Goal: Book appointment/travel/reservation

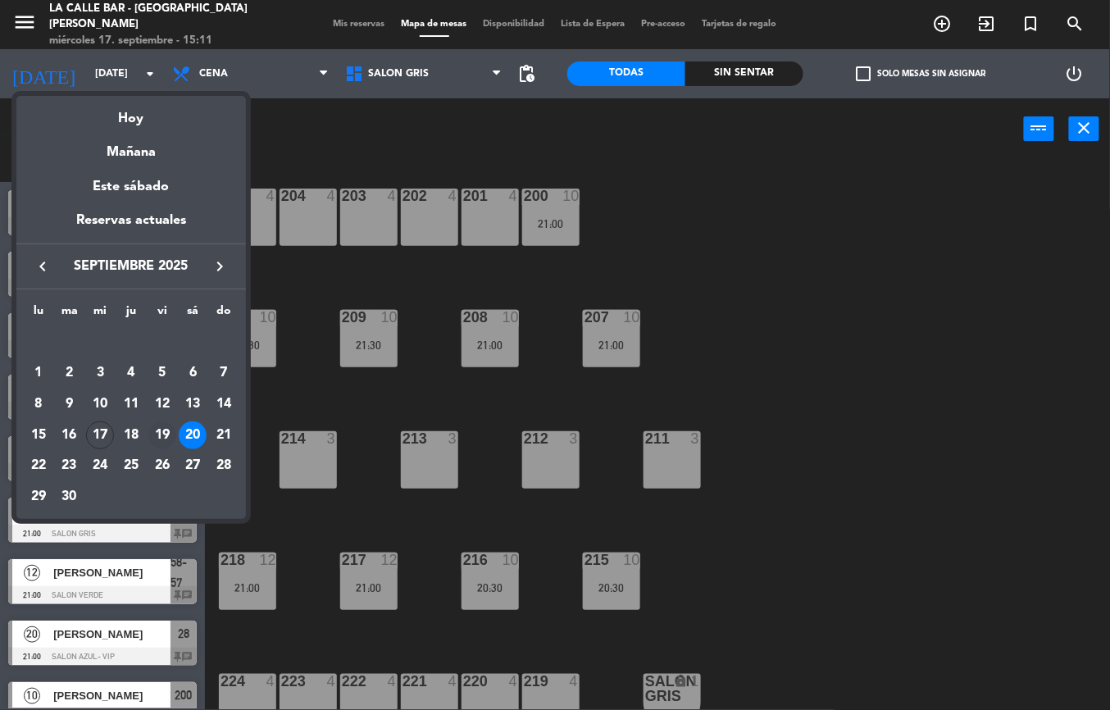
click at [151, 433] on div "19" at bounding box center [162, 435] width 28 height 28
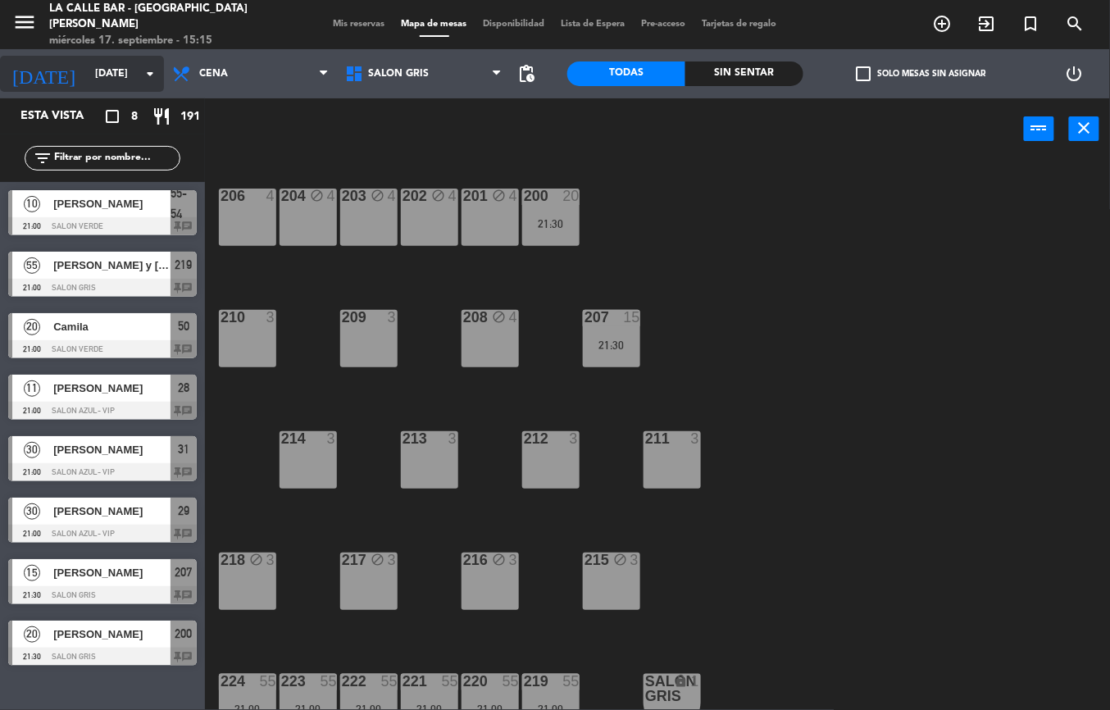
click at [87, 73] on input "[DATE]" at bounding box center [156, 74] width 139 height 28
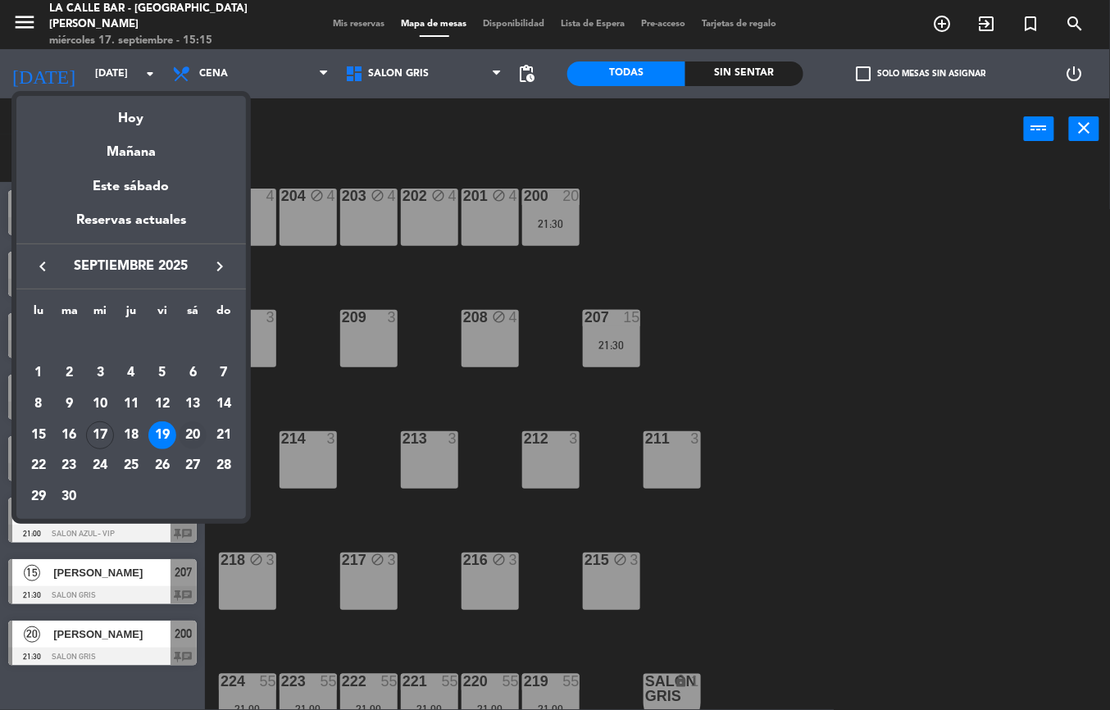
click at [197, 430] on div "20" at bounding box center [193, 435] width 28 height 28
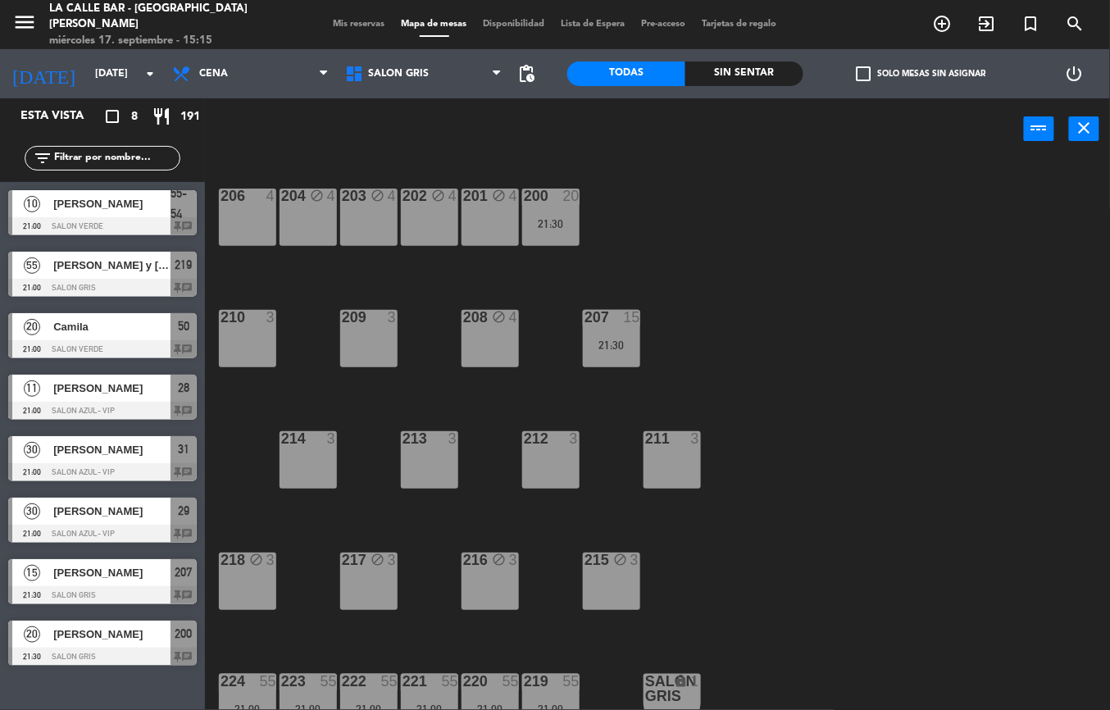
type input "[DATE]"
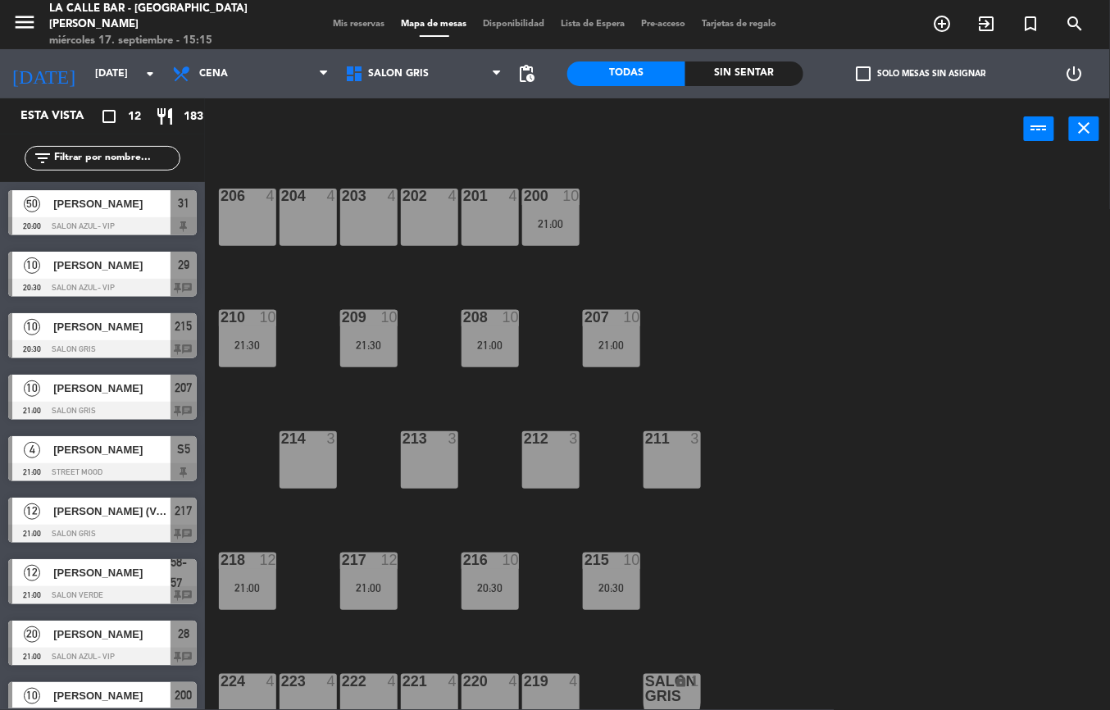
scroll to position [211, 0]
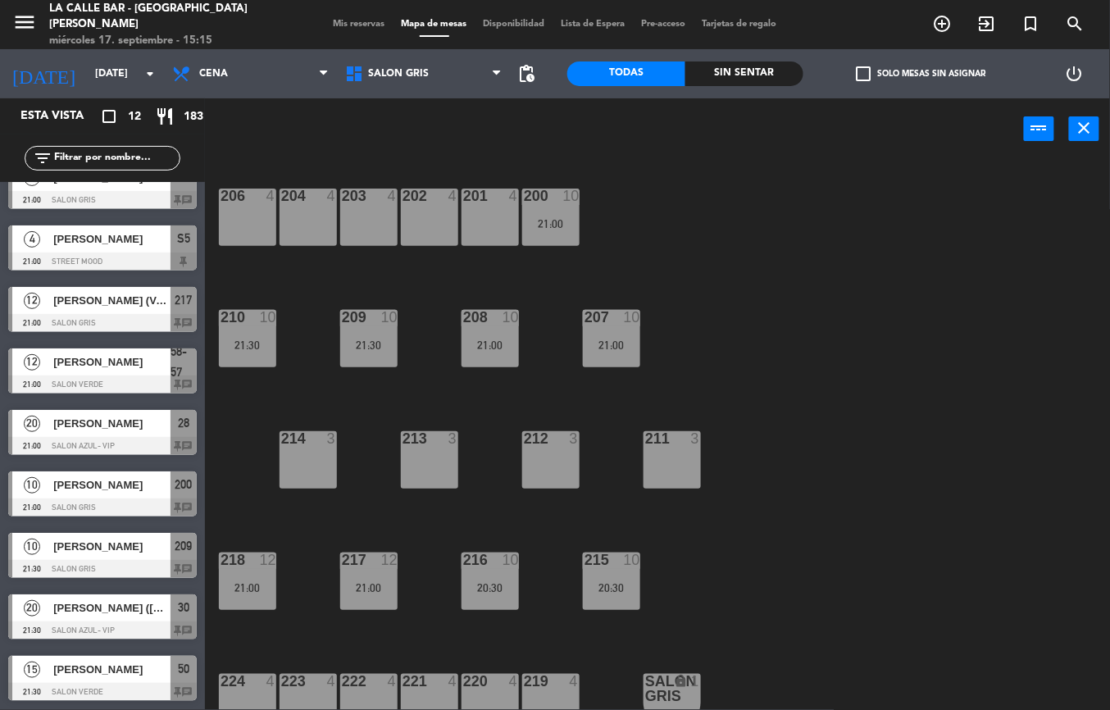
click at [106, 305] on span "[PERSON_NAME] (Vero admn)" at bounding box center [111, 300] width 117 height 17
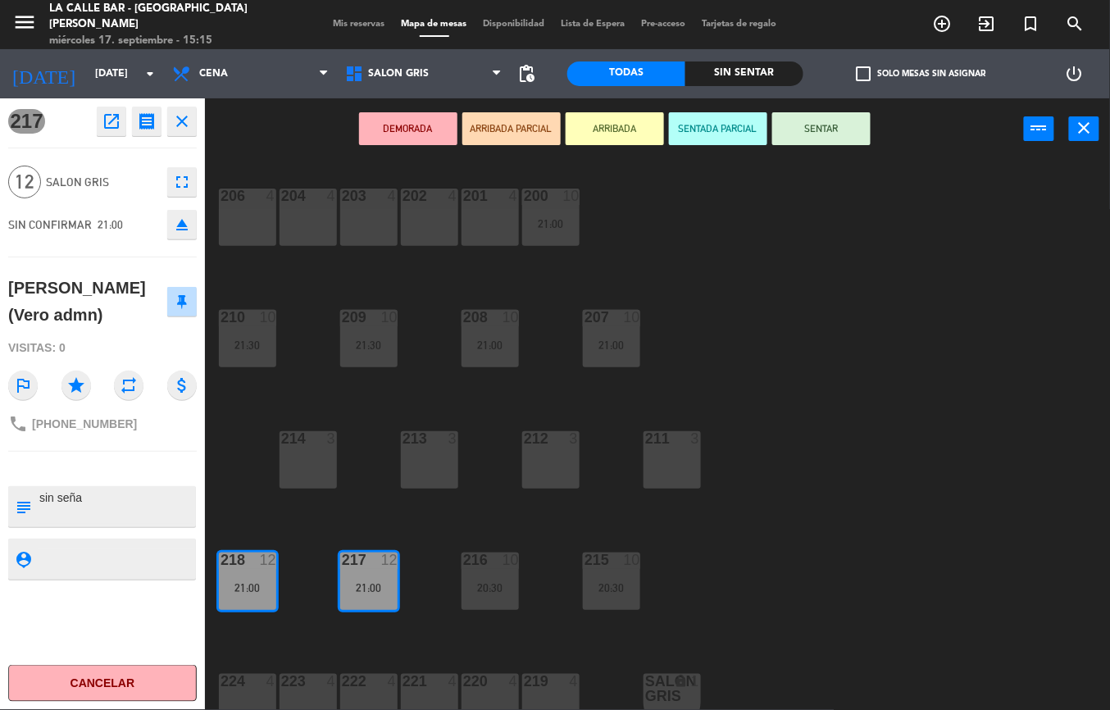
click at [98, 508] on textarea at bounding box center [116, 506] width 157 height 34
click at [46, 496] on textarea at bounding box center [116, 506] width 157 height 34
click at [43, 496] on textarea at bounding box center [116, 506] width 157 height 34
click at [49, 495] on textarea at bounding box center [116, 506] width 157 height 34
click at [43, 500] on textarea at bounding box center [116, 506] width 157 height 34
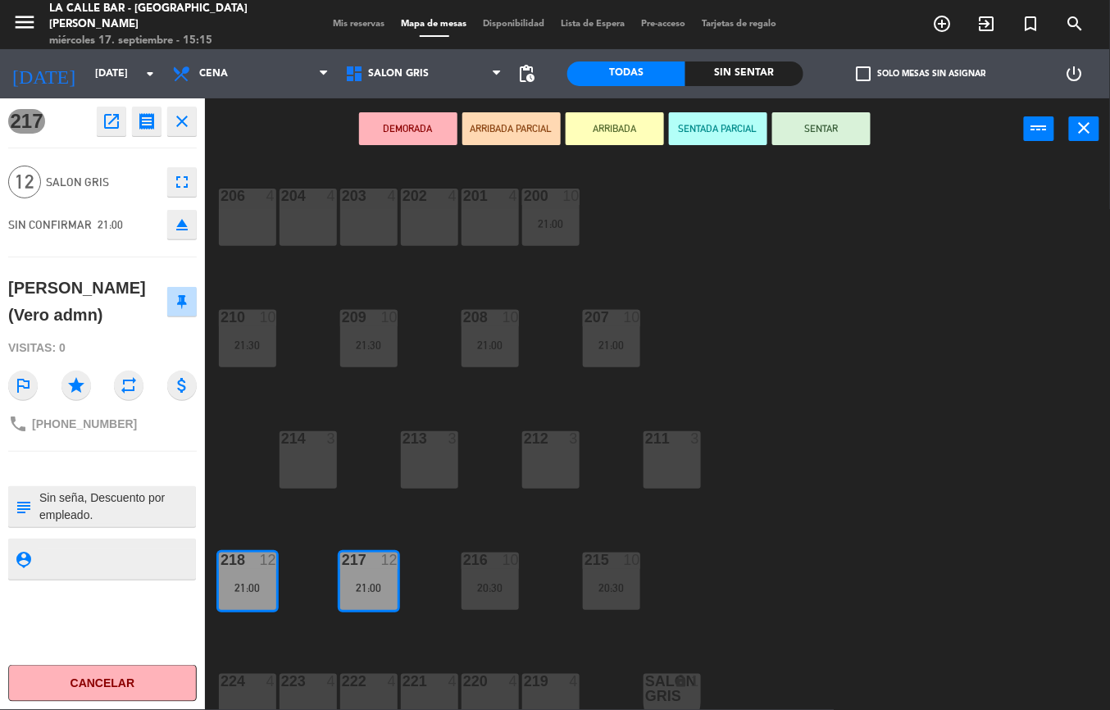
type textarea "Sin seña, Descuento por empleado."
click at [107, 531] on div "217 open_in_new receipt 9:00 PM [DATE] personas [PERSON_NAME] (Vero admn) Mesa …" at bounding box center [102, 403] width 205 height 611
click at [131, 532] on div "217 open_in_new receipt 9:00 PM [DATE] personas [PERSON_NAME] (Vero admn) Mesa …" at bounding box center [102, 403] width 205 height 611
click at [400, 516] on div "206 4 204 4 203 4 202 4 201 4 200 10 21:00 210 10 21:30 209 10 21:30 208 10 21:…" at bounding box center [662, 435] width 893 height 550
